Goal: Task Accomplishment & Management: Use online tool/utility

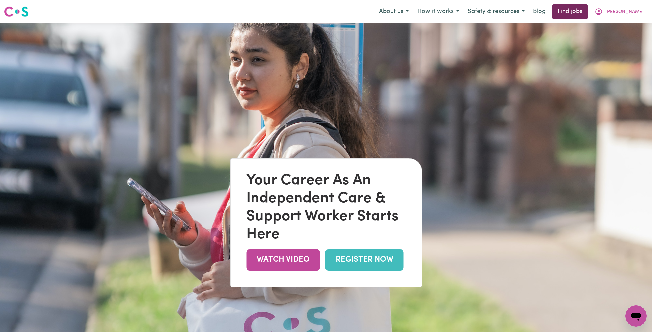
click at [587, 11] on link "Find jobs" at bounding box center [569, 11] width 35 height 15
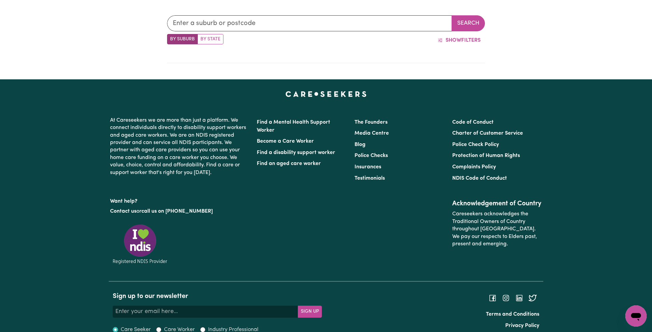
scroll to position [282, 0]
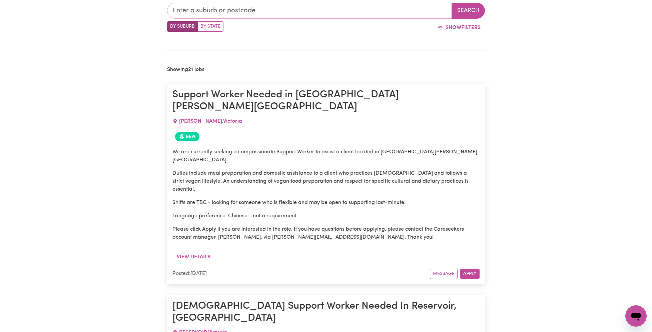
click at [269, 15] on input "text" at bounding box center [309, 11] width 285 height 16
click at [214, 25] on label "By State" at bounding box center [210, 26] width 26 height 10
click at [171, 25] on input "By State" at bounding box center [169, 23] width 4 height 4
radio input "true"
click at [268, 11] on input "text" at bounding box center [309, 11] width 285 height 16
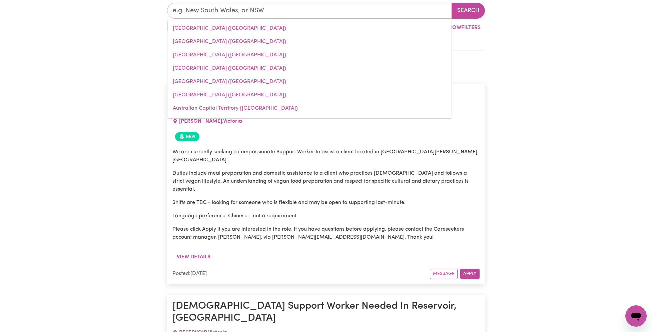
click at [226, 58] on link "[GEOGRAPHIC_DATA] ([GEOGRAPHIC_DATA])" at bounding box center [309, 54] width 284 height 13
type input "[GEOGRAPHIC_DATA] ([GEOGRAPHIC_DATA])"
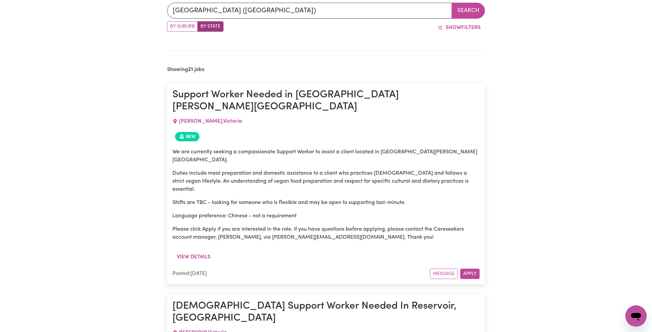
click at [472, 10] on button "Search" at bounding box center [467, 11] width 33 height 16
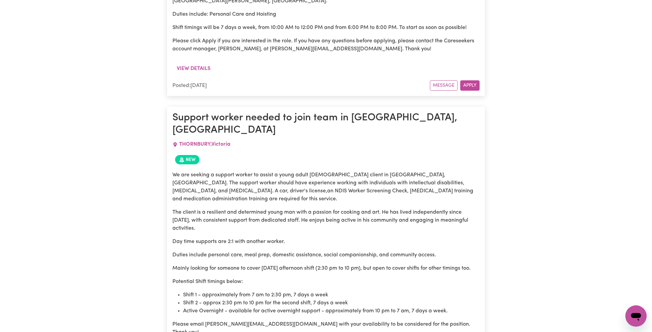
scroll to position [1601, 0]
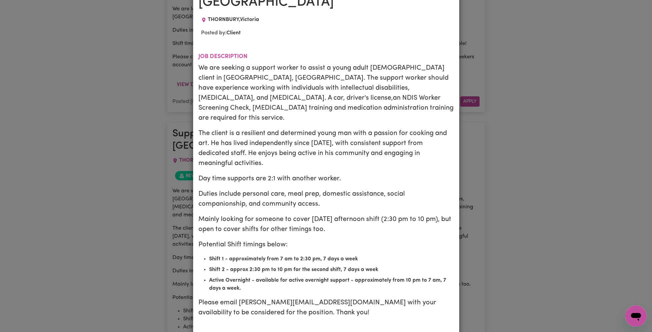
scroll to position [0, 0]
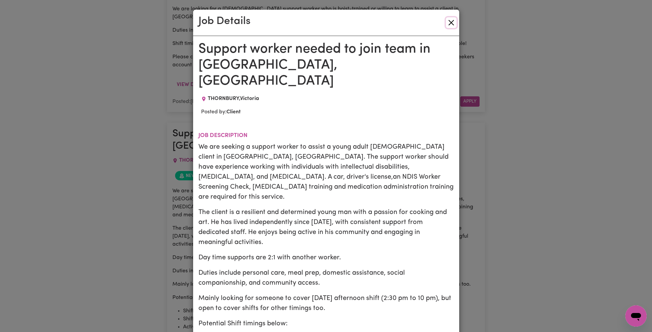
drag, startPoint x: 453, startPoint y: 22, endPoint x: 449, endPoint y: 23, distance: 4.4
click at [453, 22] on button "Close" at bounding box center [451, 22] width 11 height 11
